Goal: Information Seeking & Learning: Find specific fact

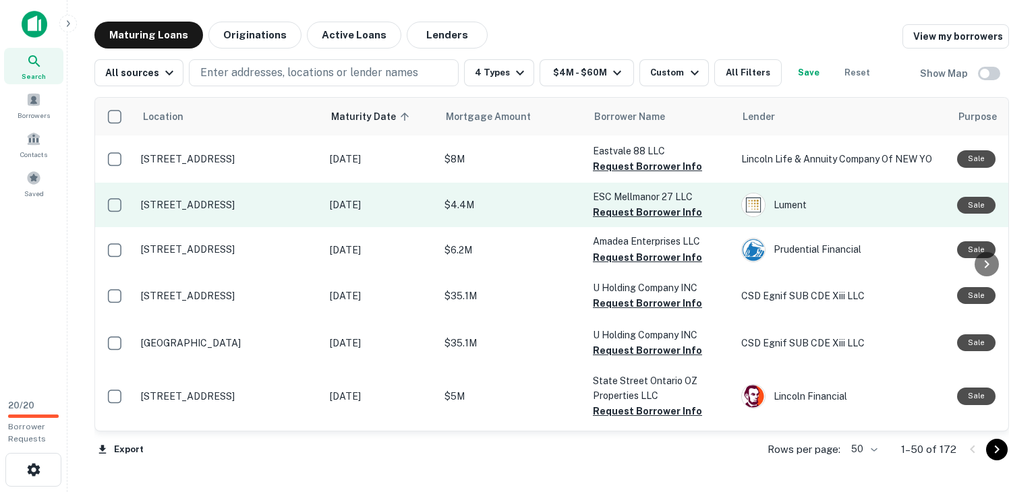
click at [588, 200] on td "ESC Mellmanor 27 LLC Request Borrower Info" at bounding box center [660, 205] width 148 height 45
click at [519, 202] on p "$4.4M" at bounding box center [512, 205] width 135 height 15
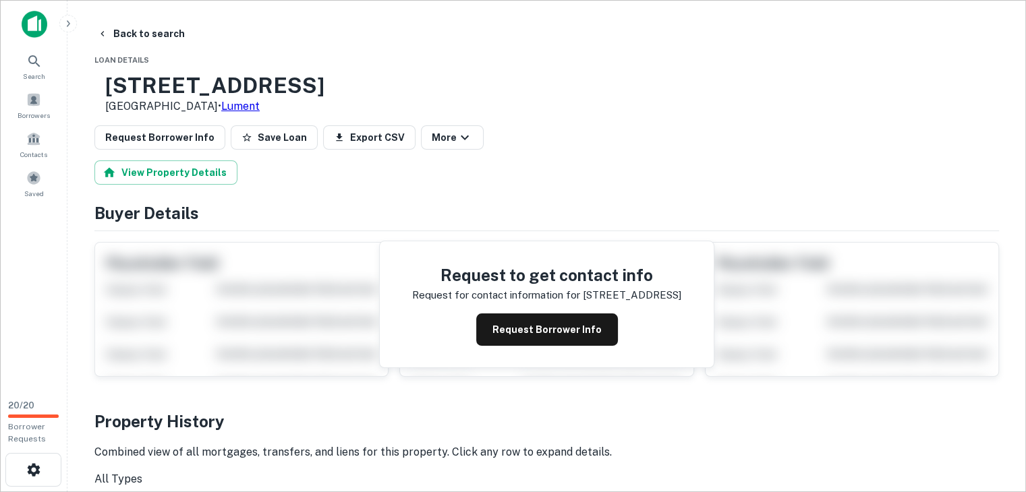
drag, startPoint x: 352, startPoint y: 84, endPoint x: 216, endPoint y: 96, distance: 136.8
click at [231, 84] on div "[STREET_ADDRESS] • Lument" at bounding box center [546, 94] width 905 height 42
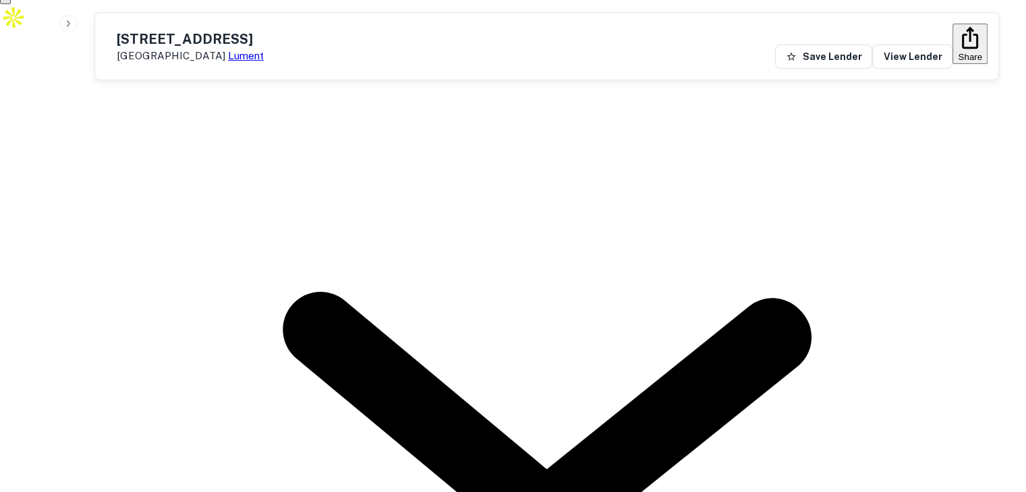
scroll to position [607, 0]
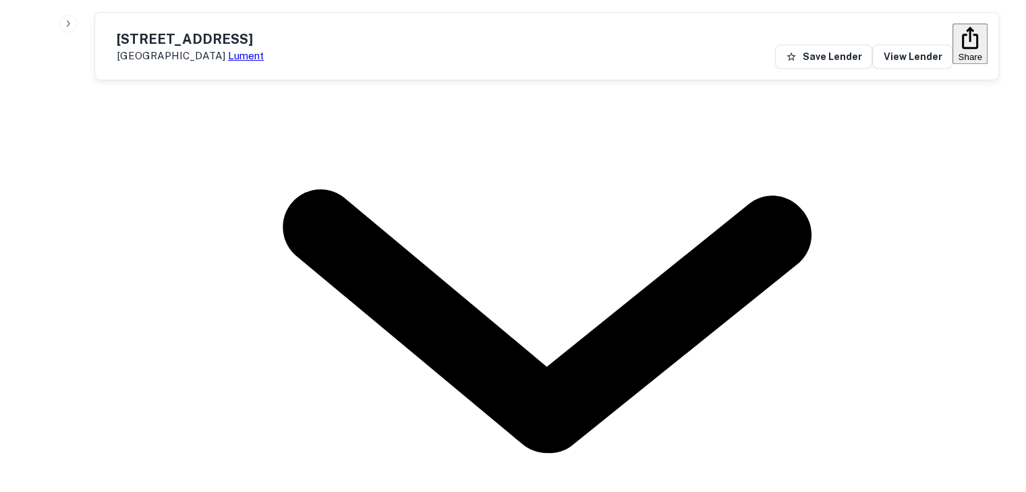
drag, startPoint x: 418, startPoint y: 167, endPoint x: 530, endPoint y: 169, distance: 111.3
copy p "esc mellmanor 27 llc"
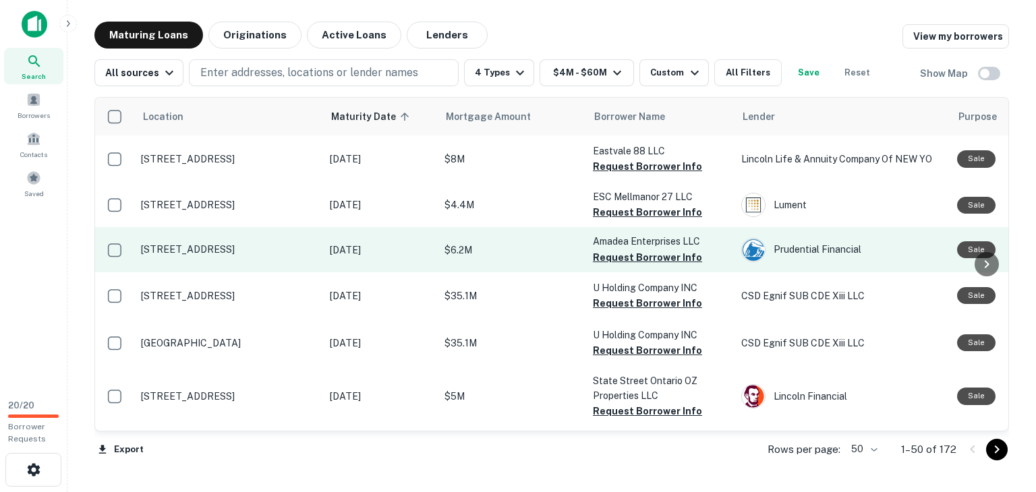
click at [391, 253] on p "[DATE]" at bounding box center [380, 250] width 101 height 15
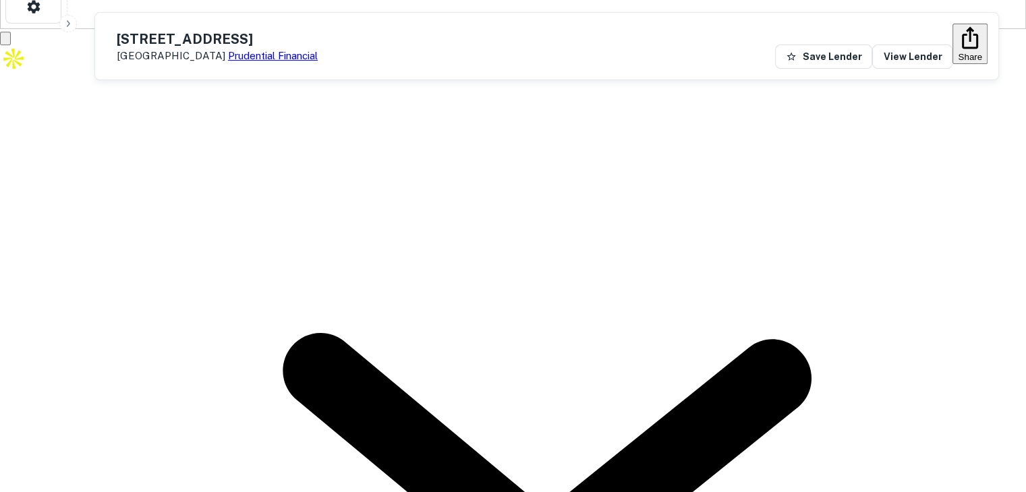
scroll to position [472, 0]
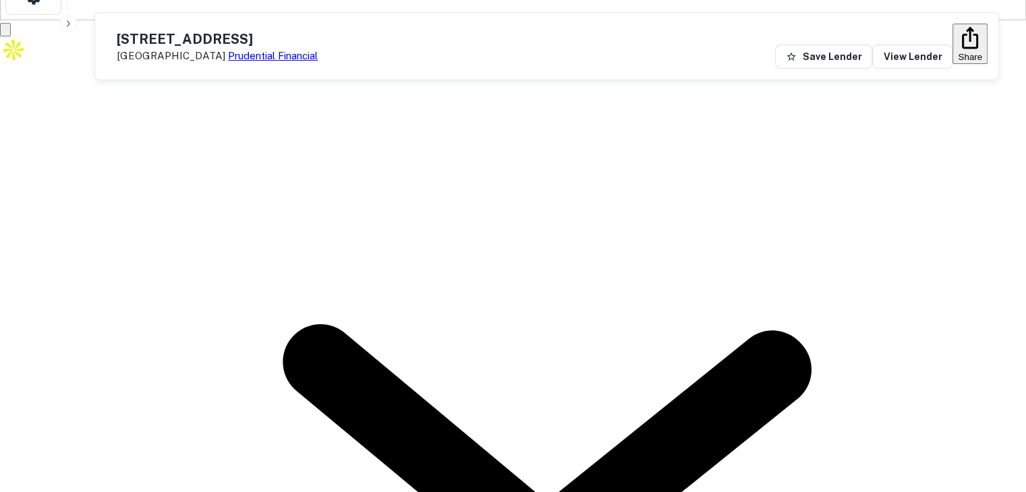
drag, startPoint x: 406, startPoint y: 265, endPoint x: 526, endPoint y: 267, distance: 119.4
copy p "amadea enterprises llc"
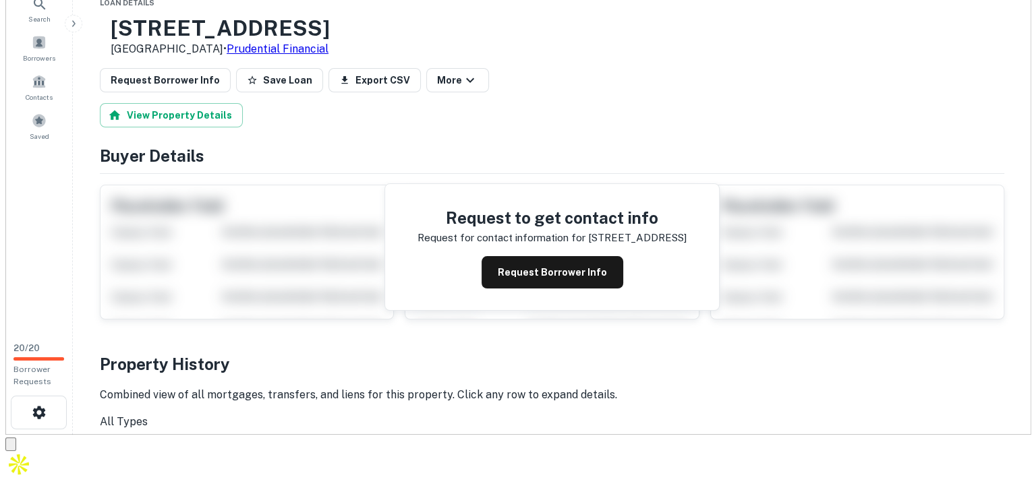
scroll to position [0, 0]
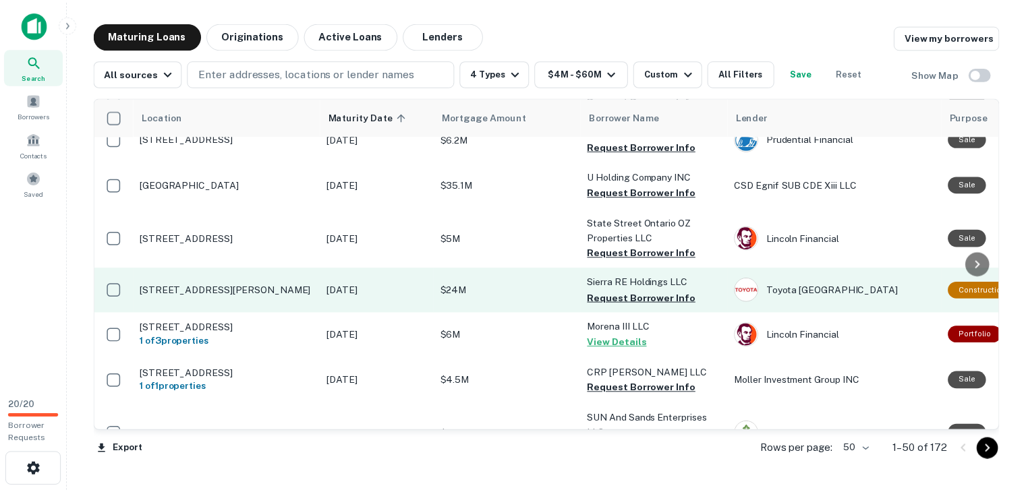
scroll to position [135, 0]
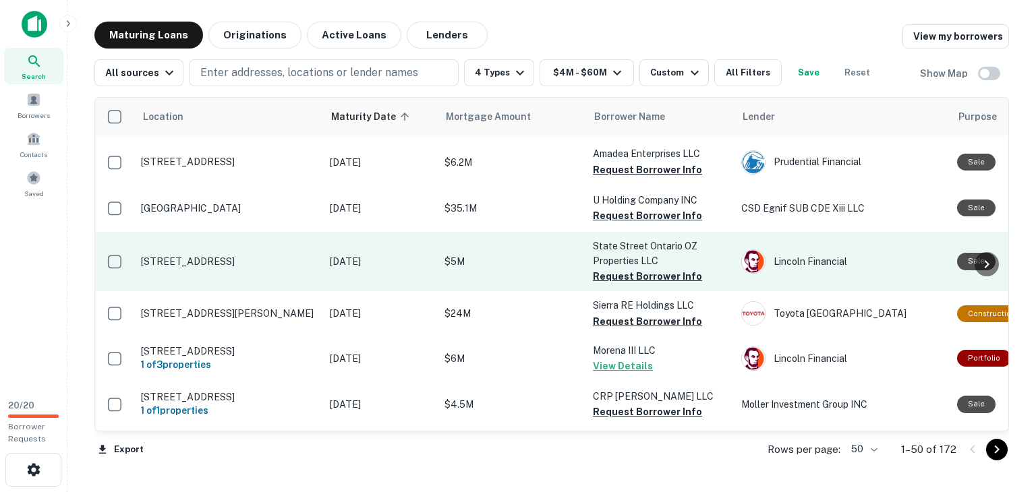
click at [529, 256] on p "$5M" at bounding box center [512, 261] width 135 height 15
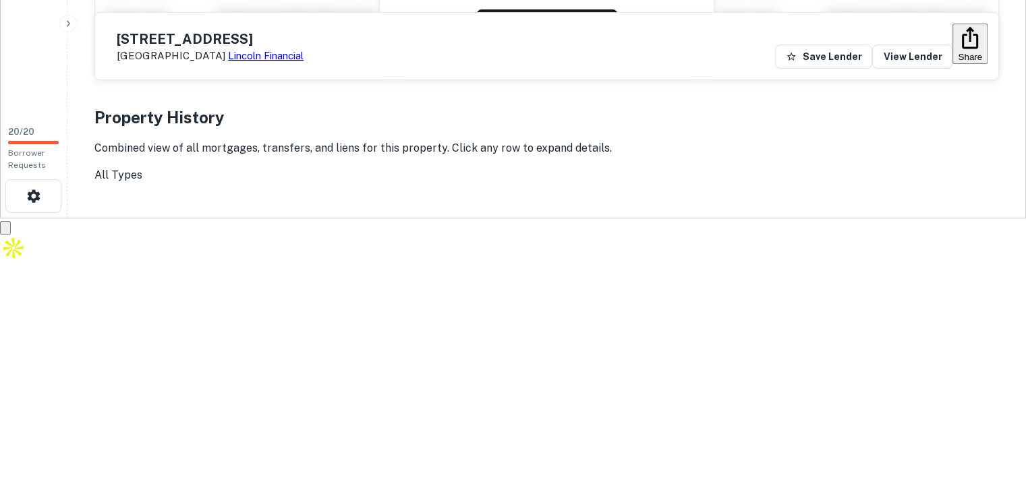
scroll to position [270, 0]
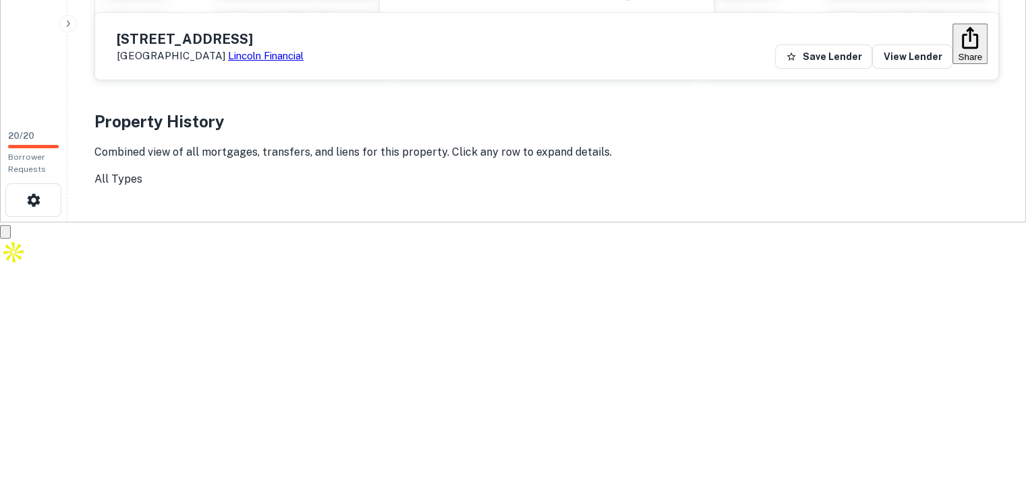
drag, startPoint x: 489, startPoint y: 233, endPoint x: 656, endPoint y: 231, distance: 166.6
copy span "state street ontario oz properties llc"
